Goal: Task Accomplishment & Management: Use online tool/utility

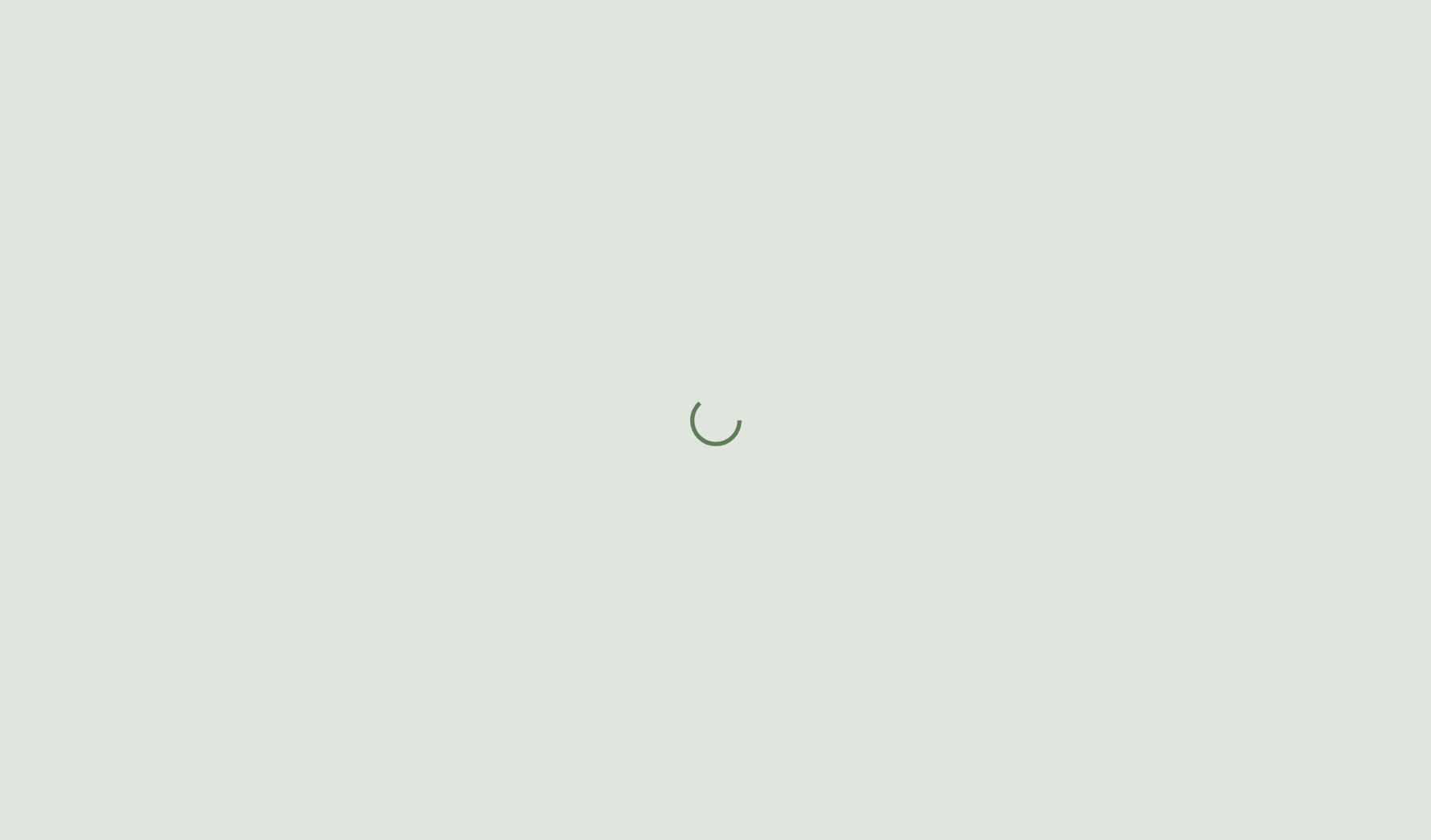
click at [255, 1] on div at bounding box center [716, 420] width 1431 height 840
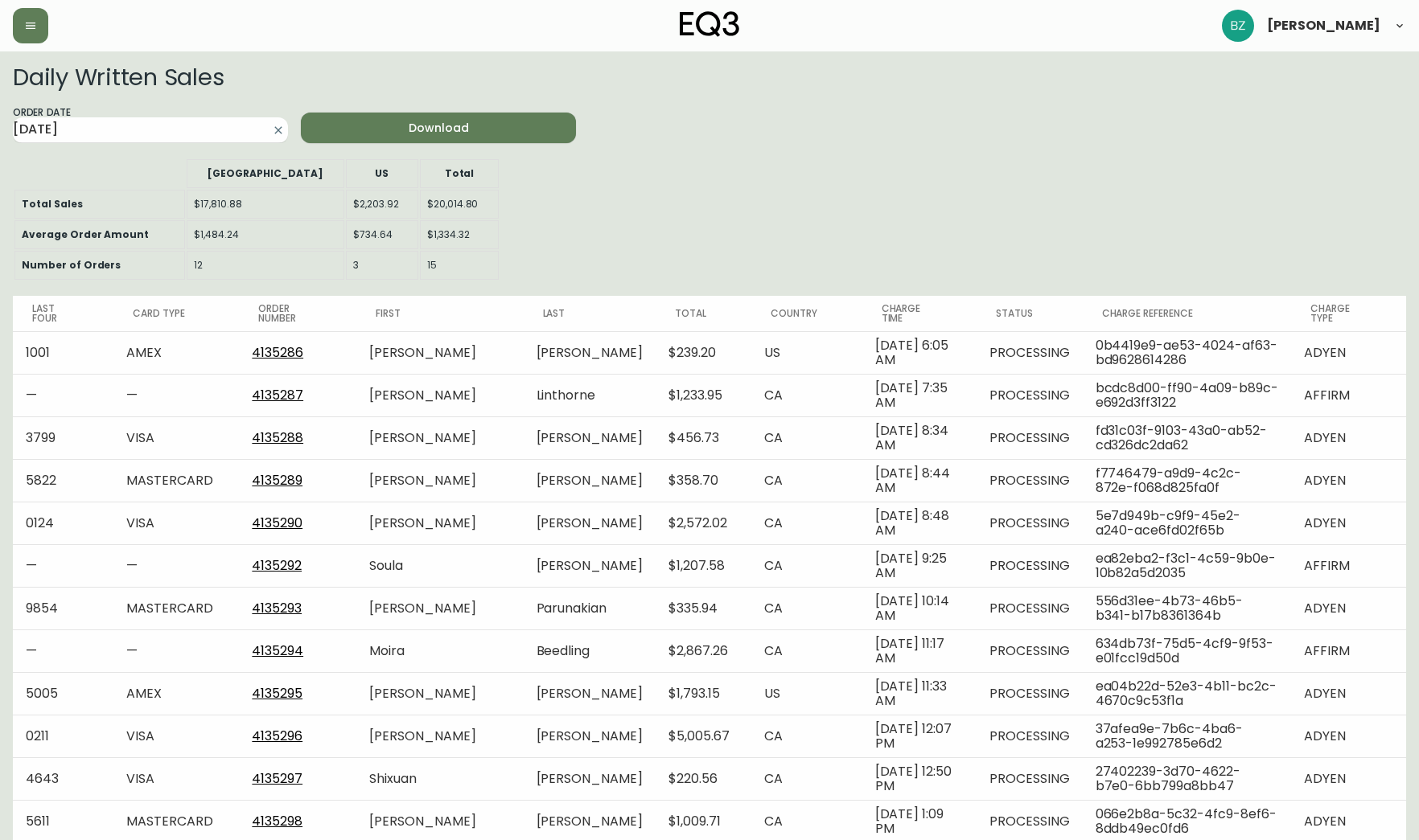
click at [393, 131] on span "Download" at bounding box center [439, 128] width 250 height 20
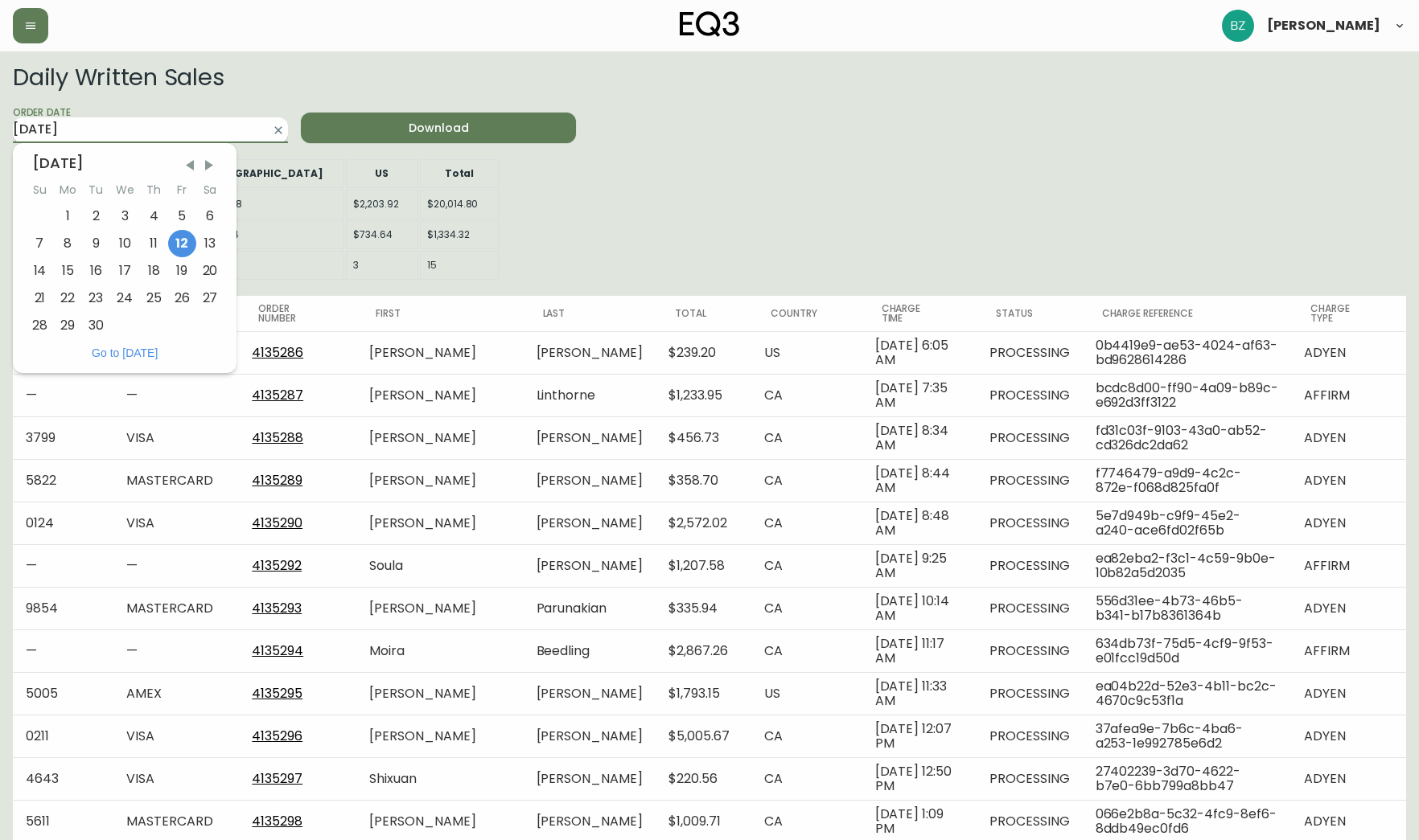
click at [228, 124] on input "[DATE]" at bounding box center [138, 131] width 250 height 26
click at [591, 181] on div "Daily Written Sales Order Date 2025-09-[DATE] Mo Tu We Th Fr Sa 1 2 3 4 5 6 7 8…" at bounding box center [710, 517] width 1394 height 907
